Goal: Register for event/course

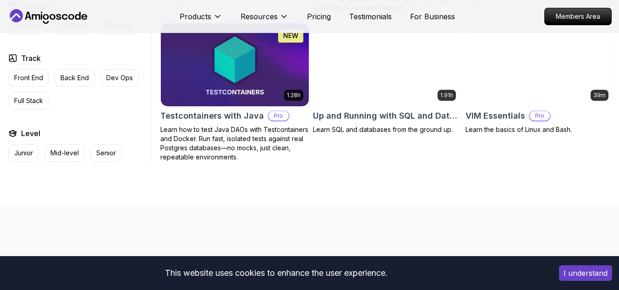
scroll to position [2291, 0]
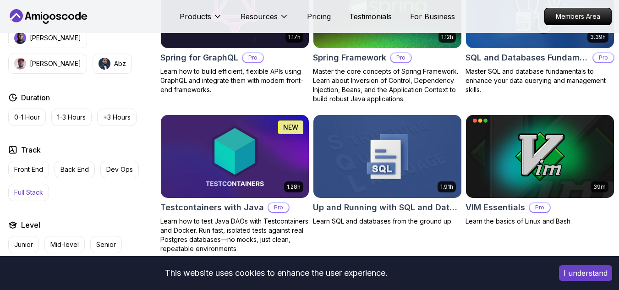
click at [22, 197] on p "Full Stack" at bounding box center [28, 192] width 29 height 9
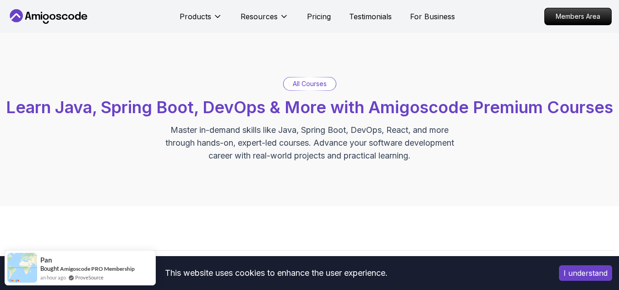
click at [308, 91] on div "All Courses Learn Java, Spring Boot, DevOps & More with Amigoscode Premium Cour…" at bounding box center [310, 119] width 610 height 85
click at [310, 86] on p "All Courses" at bounding box center [310, 83] width 34 height 9
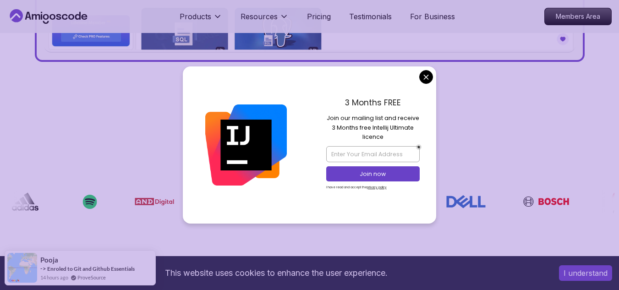
scroll to position [596, 0]
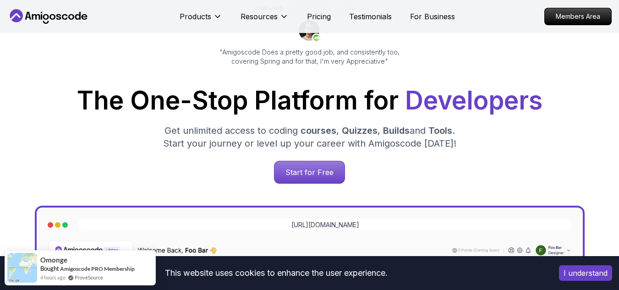
scroll to position [92, 0]
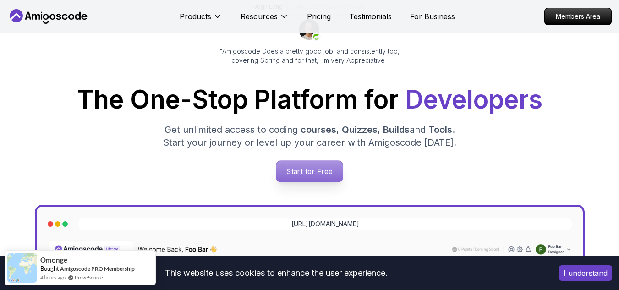
click at [296, 171] on p "Start for Free" at bounding box center [309, 171] width 66 height 21
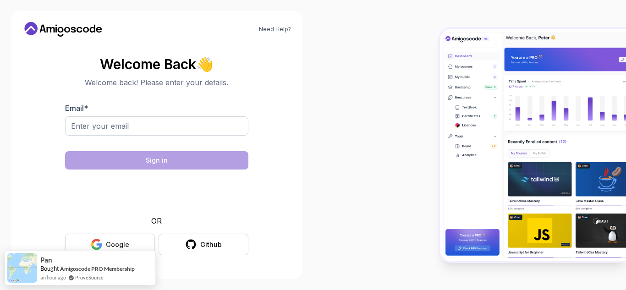
click at [131, 244] on button "Google" at bounding box center [110, 245] width 90 height 22
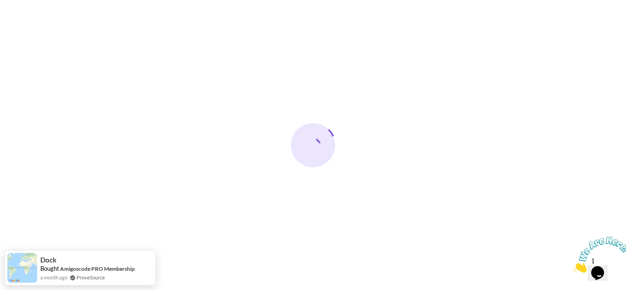
click at [573, 266] on icon "Close" at bounding box center [573, 270] width 0 height 8
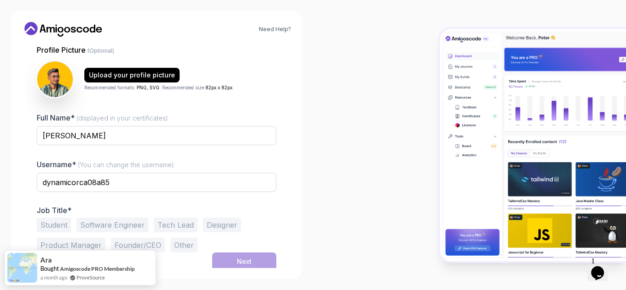
scroll to position [92, 0]
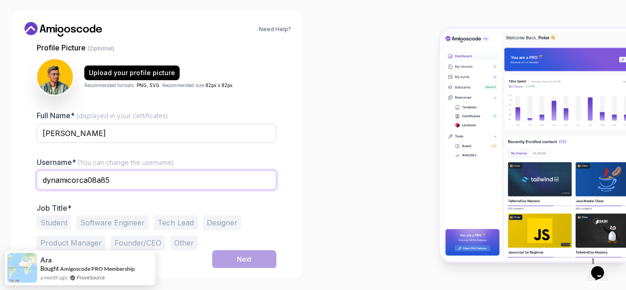
drag, startPoint x: 126, startPoint y: 182, endPoint x: 28, endPoint y: 184, distance: 97.6
click at [28, 184] on div "1 Set Up Your Profile 1 Set Up Your Profile 2 Let's Get to Know You Set Up Your…" at bounding box center [156, 156] width 269 height 224
type input "[PERSON_NAME]"
click at [59, 223] on button "Student" at bounding box center [54, 222] width 34 height 15
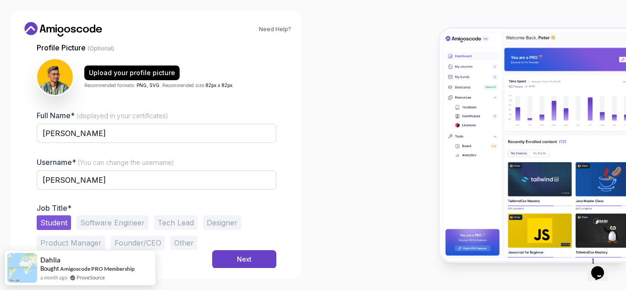
scroll to position [92, 0]
click at [236, 260] on button "Next" at bounding box center [244, 259] width 64 height 18
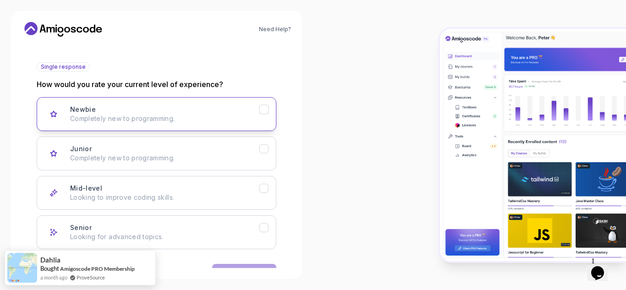
click at [141, 120] on p "Completely new to programming." at bounding box center [164, 118] width 189 height 9
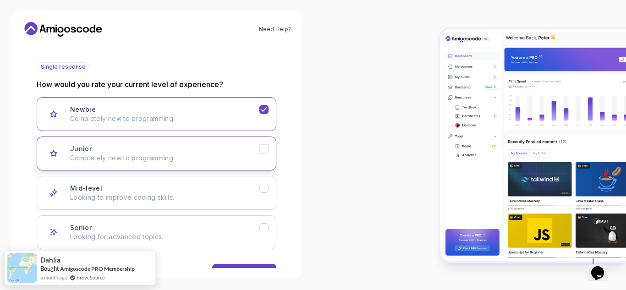
click at [170, 150] on div "Junior Completely new to programming." at bounding box center [164, 153] width 189 height 18
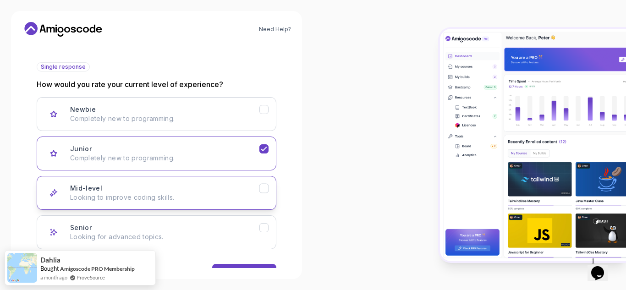
scroll to position [121, 0]
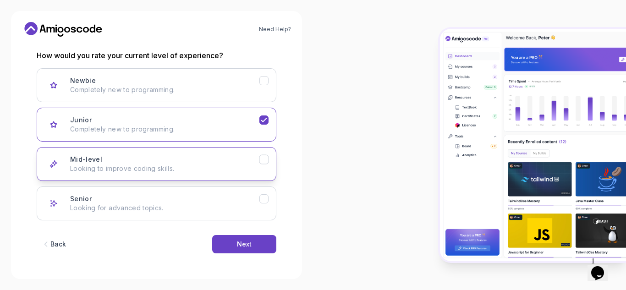
click at [200, 161] on div "Mid-level Looking to improve coding skills." at bounding box center [164, 164] width 189 height 18
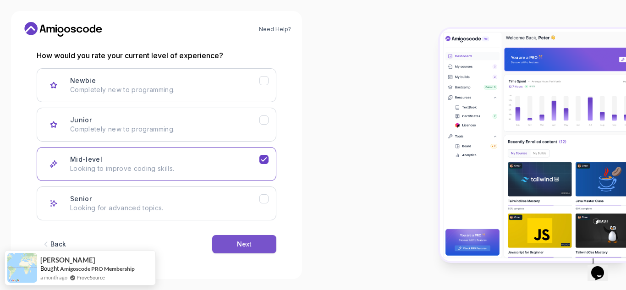
click at [270, 240] on button "Next" at bounding box center [244, 244] width 64 height 18
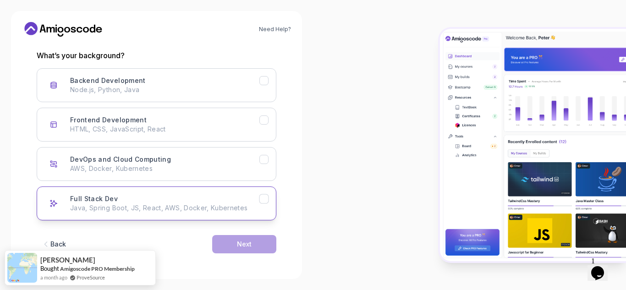
click at [238, 205] on p "Java, Spring Boot, JS, React, AWS, Docker, Kubernetes" at bounding box center [164, 207] width 189 height 9
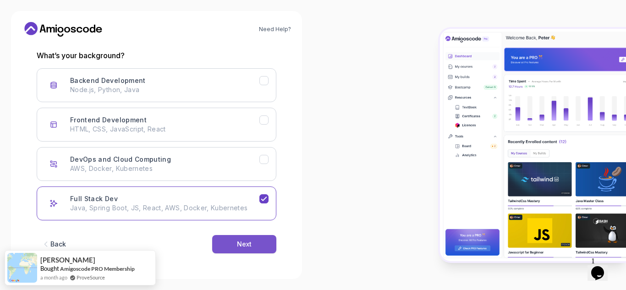
click at [258, 245] on button "Next" at bounding box center [244, 244] width 64 height 18
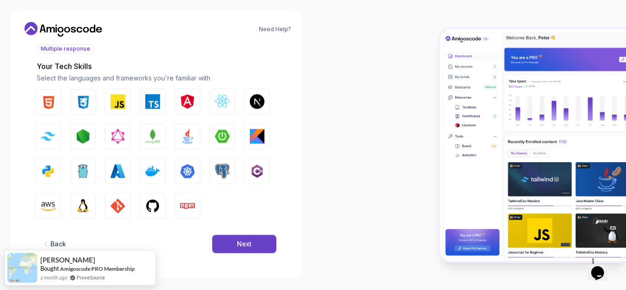
scroll to position [110, 0]
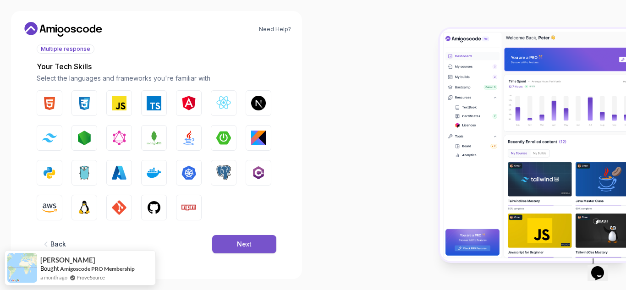
click at [235, 246] on button "Next" at bounding box center [244, 244] width 64 height 18
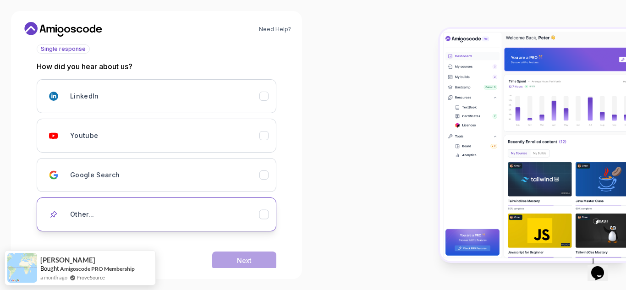
scroll to position [126, 0]
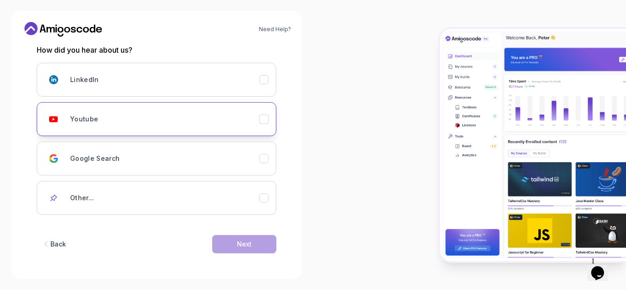
click at [196, 127] on div "Youtube" at bounding box center [164, 119] width 189 height 18
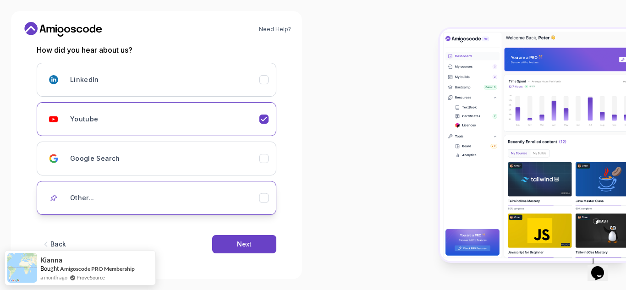
click at [243, 190] on div "Other..." at bounding box center [164, 198] width 189 height 18
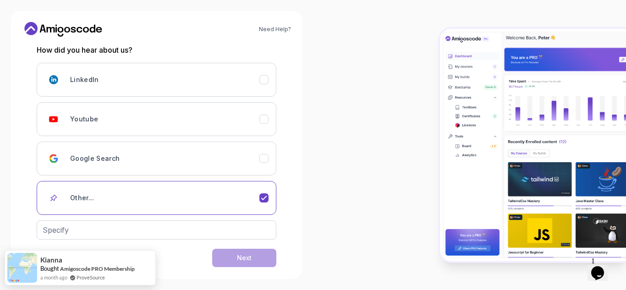
scroll to position [140, 0]
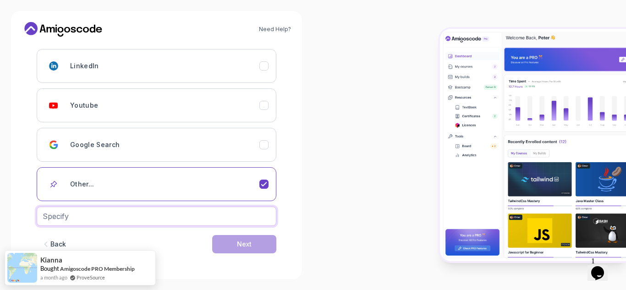
click at [218, 219] on input "text" at bounding box center [157, 216] width 240 height 19
type input "Chat GPT"
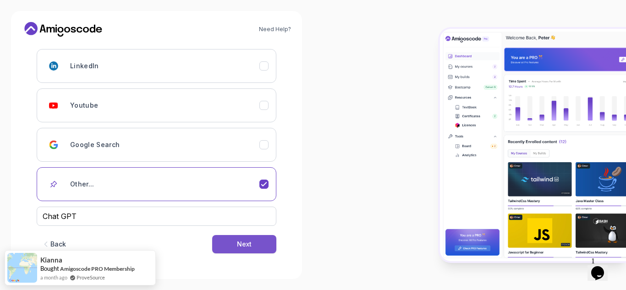
click at [258, 246] on button "Next" at bounding box center [244, 244] width 64 height 18
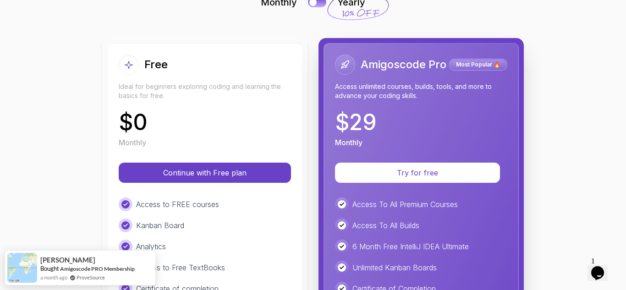
scroll to position [46, 0]
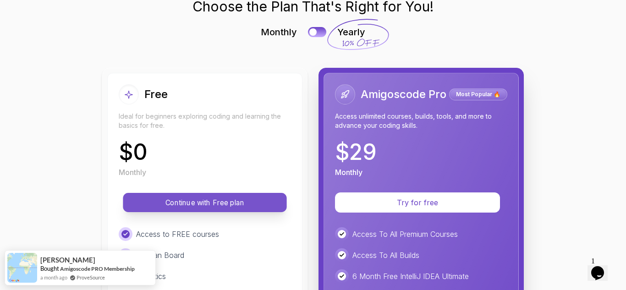
click at [203, 199] on p "Continue with Free plan" at bounding box center [204, 203] width 143 height 11
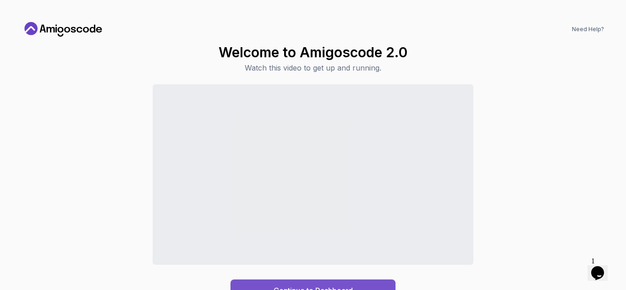
click at [342, 281] on button "Continue to Dashboard" at bounding box center [312, 291] width 165 height 22
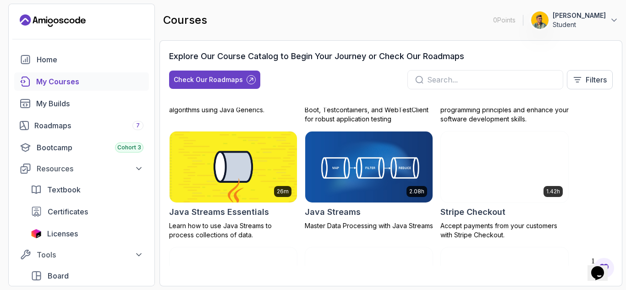
scroll to position [871, 0]
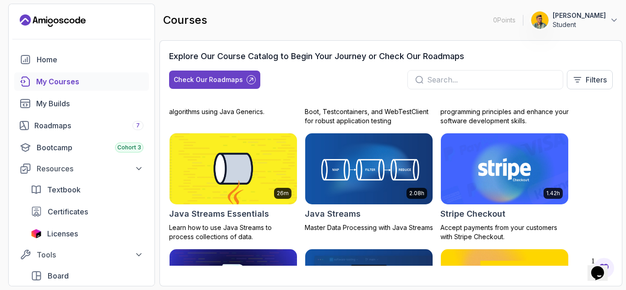
click at [528, 183] on img at bounding box center [505, 169] width 134 height 75
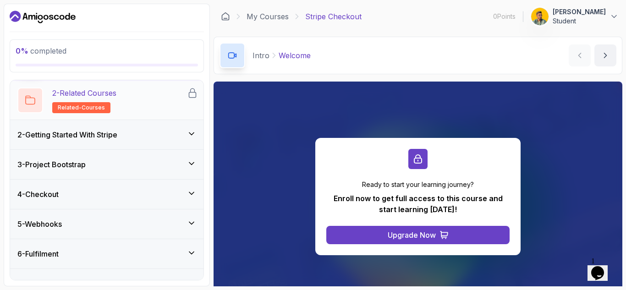
scroll to position [85, 0]
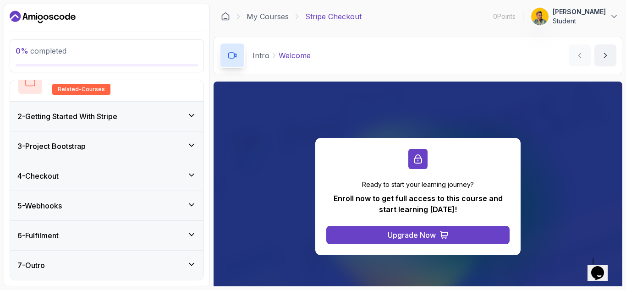
click at [201, 145] on div "3 - Project Bootstrap" at bounding box center [106, 146] width 193 height 29
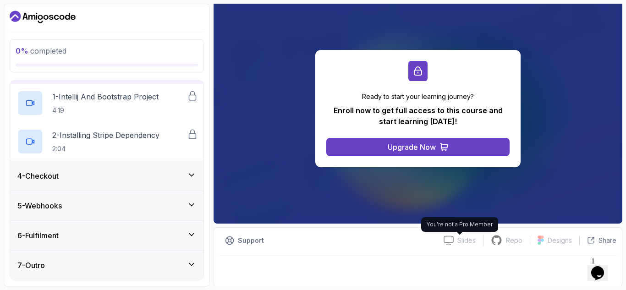
scroll to position [89, 0]
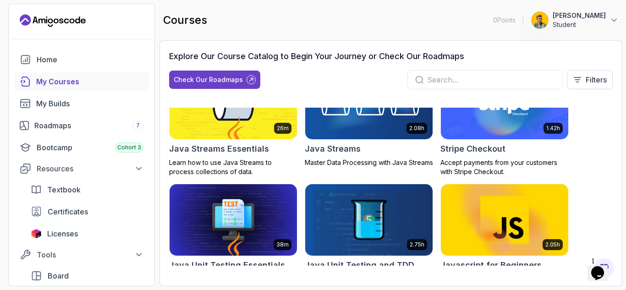
scroll to position [752, 0]
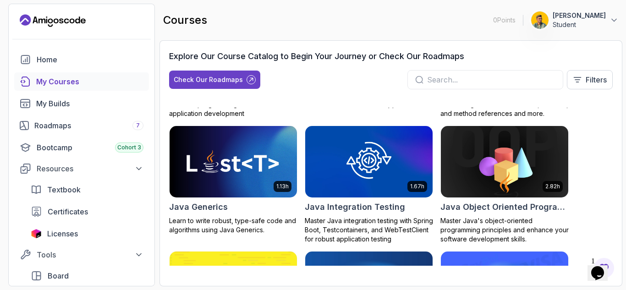
click at [470, 80] on input "text" at bounding box center [491, 79] width 128 height 11
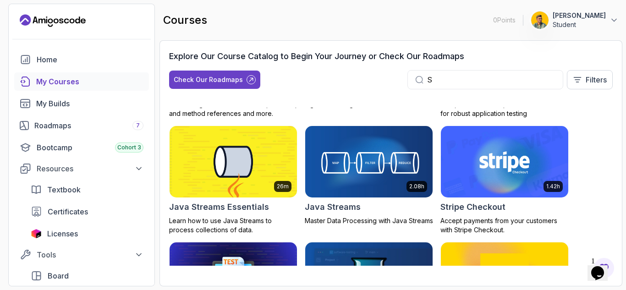
scroll to position [762, 0]
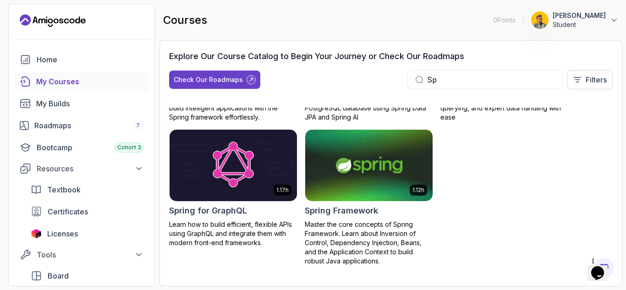
scroll to position [238, 0]
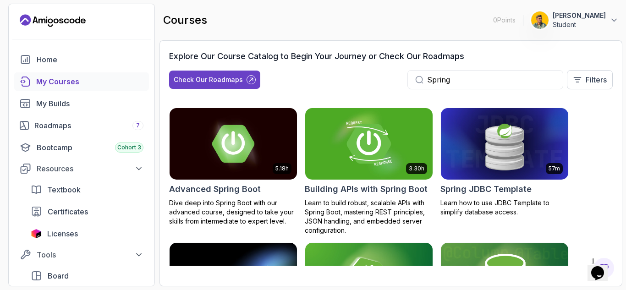
type input "Spring"
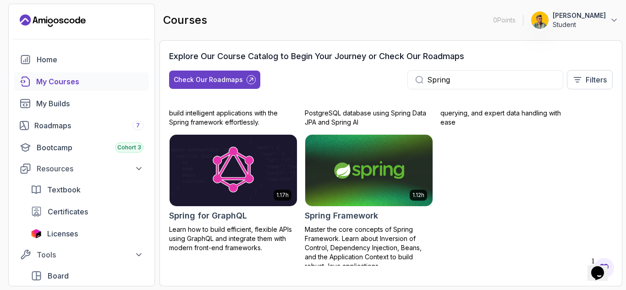
scroll to position [238, 0]
